Goal: Transaction & Acquisition: Purchase product/service

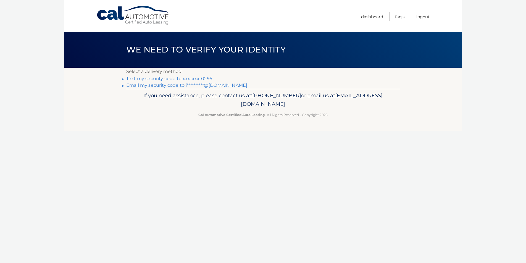
click at [190, 79] on link "Text my security code to xxx-xxx-0295" at bounding box center [169, 78] width 86 height 5
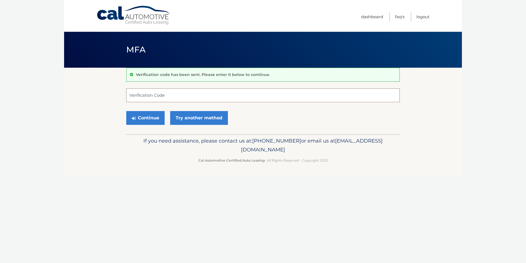
click at [147, 96] on input "Verification Code" at bounding box center [263, 95] width 274 height 14
type input "580870"
click at [152, 117] on button "Continue" at bounding box center [145, 118] width 38 height 14
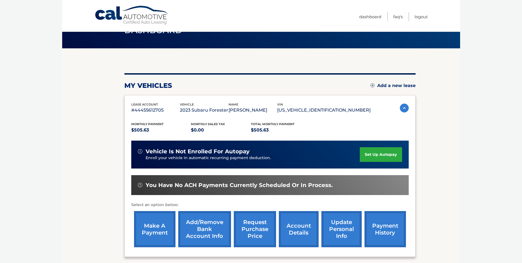
scroll to position [20, 0]
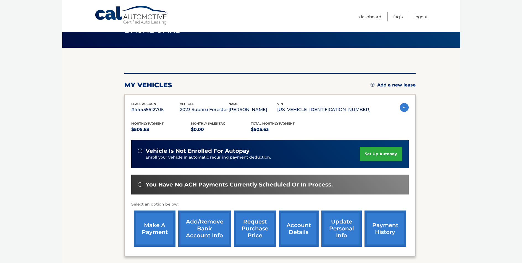
click at [156, 223] on link "make a payment" at bounding box center [154, 229] width 41 height 36
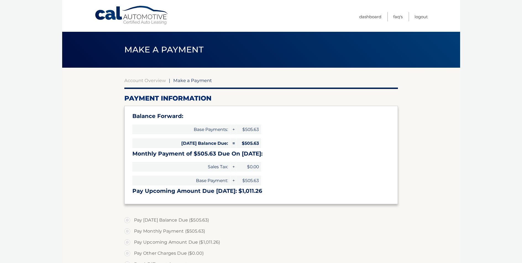
select select "YWUwMWE2MDEtY2ExMS00YjZmLTllMjgtMjEyY2U4YzUyZmZl"
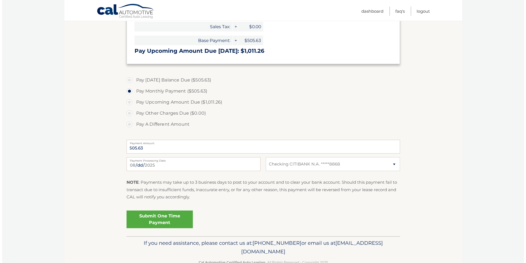
scroll to position [147, 0]
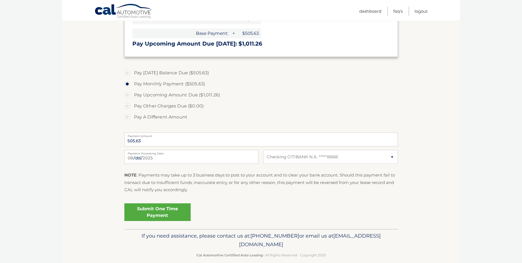
click at [161, 212] on link "Submit One Time Payment" at bounding box center [157, 213] width 66 height 18
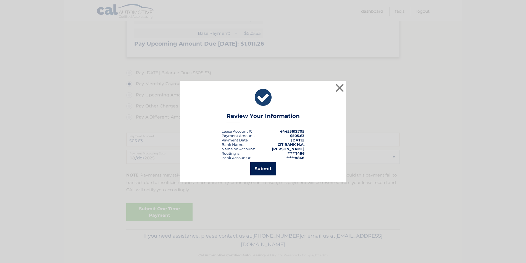
click at [265, 171] on button "Submit" at bounding box center [264, 168] width 26 height 13
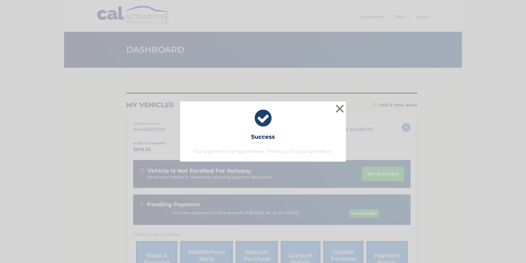
click at [290, 137] on div "× Success Your payment is being processed. Thank you for your submission." at bounding box center [263, 131] width 166 height 60
click at [111, 110] on div "× Success Your payment is being processed. Thank you for your submission." at bounding box center [263, 131] width 522 height 60
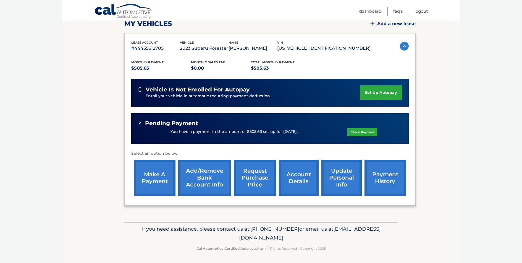
scroll to position [82, 0]
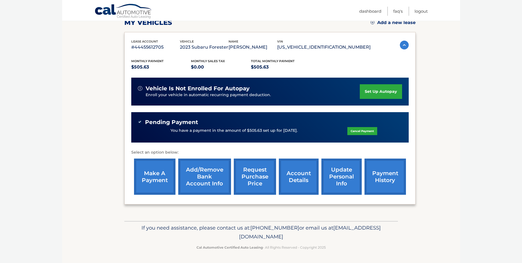
click at [380, 175] on link "payment history" at bounding box center [385, 177] width 41 height 36
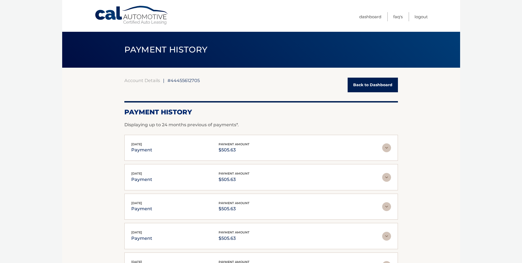
click at [424, 86] on section "Account Details | #44455612705 Back to Dashboard Payment History Displaying up …" at bounding box center [261, 195] width 398 height 254
click at [386, 88] on link "Back to Dashboard" at bounding box center [373, 85] width 50 height 15
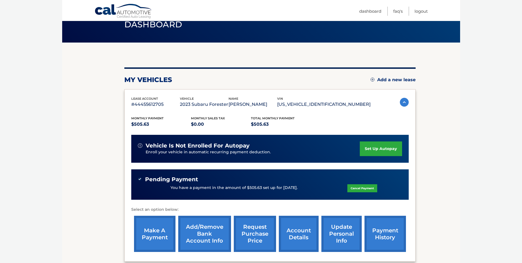
scroll to position [26, 0]
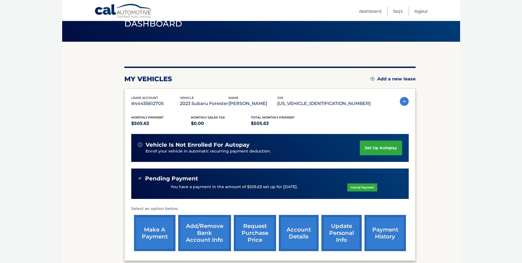
click at [419, 11] on link "Logout" at bounding box center [421, 11] width 13 height 9
